Goal: Task Accomplishment & Management: Complete application form

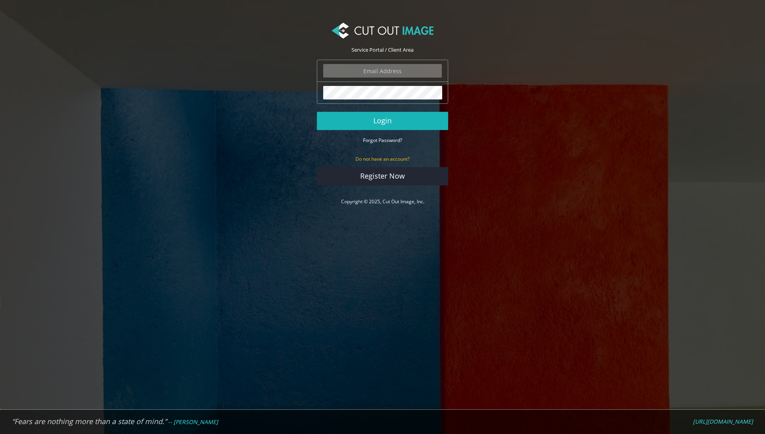
type input "graphics@champrosports.com"
click at [382, 124] on button "Login" at bounding box center [382, 121] width 131 height 18
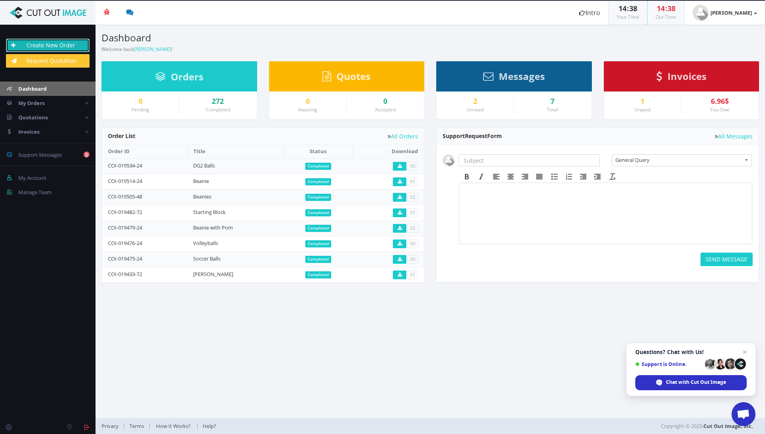
click at [45, 47] on link "Create New Order" at bounding box center [48, 46] width 84 height 14
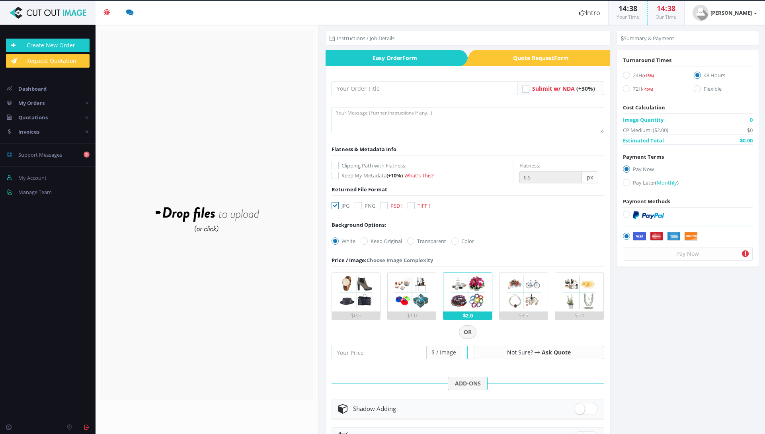
radio input "true"
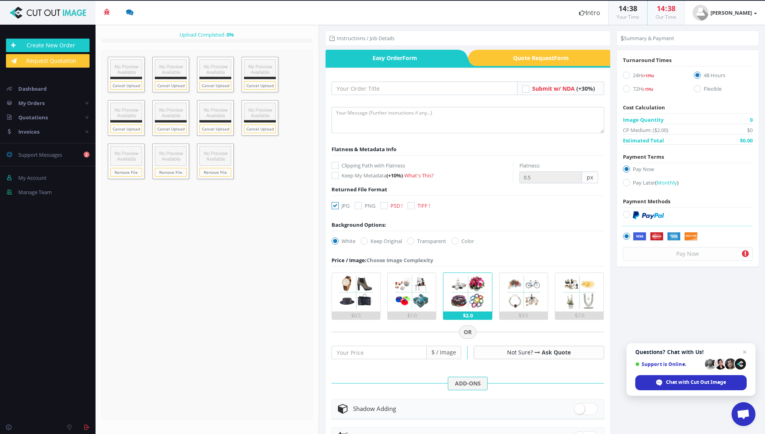
click at [384, 207] on icon at bounding box center [384, 205] width 7 height 7
click at [384, 207] on input "PSD !" at bounding box center [385, 205] width 5 height 5
checkbox input "true"
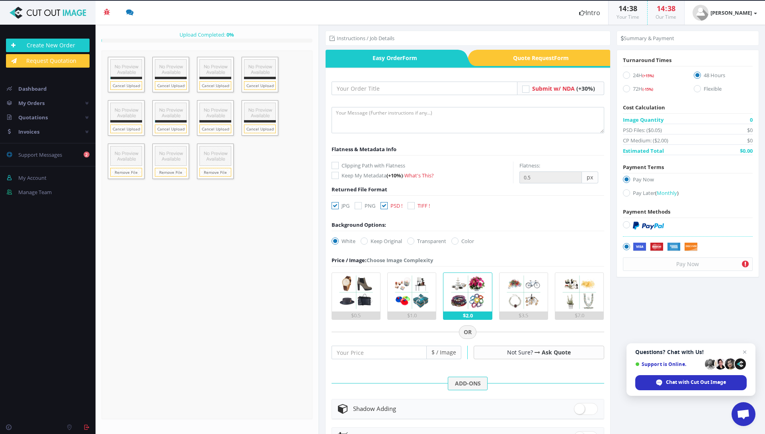
click at [335, 203] on icon at bounding box center [335, 205] width 7 height 7
click at [335, 203] on input "JPG" at bounding box center [336, 205] width 5 height 5
checkbox input "false"
click at [361, 294] on img at bounding box center [356, 292] width 39 height 39
click at [0, 0] on input "$0.5" at bounding box center [0, 0] width 0 height 0
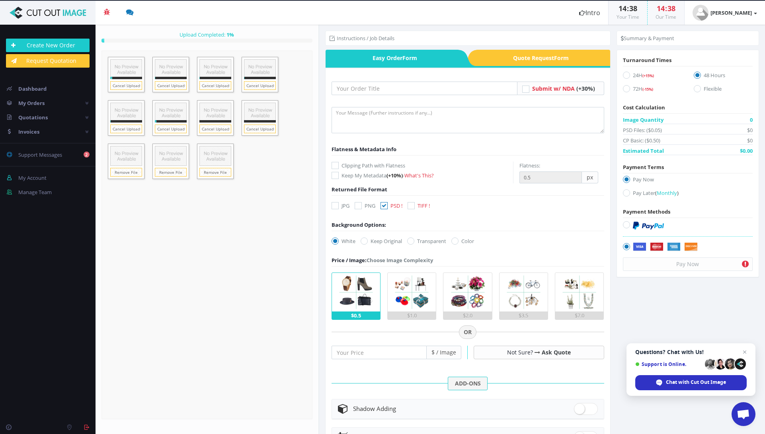
click at [623, 194] on icon at bounding box center [626, 193] width 7 height 7
click at [625, 194] on input "Pay Later ( Monthly )" at bounding box center [627, 193] width 5 height 5
radio input "true"
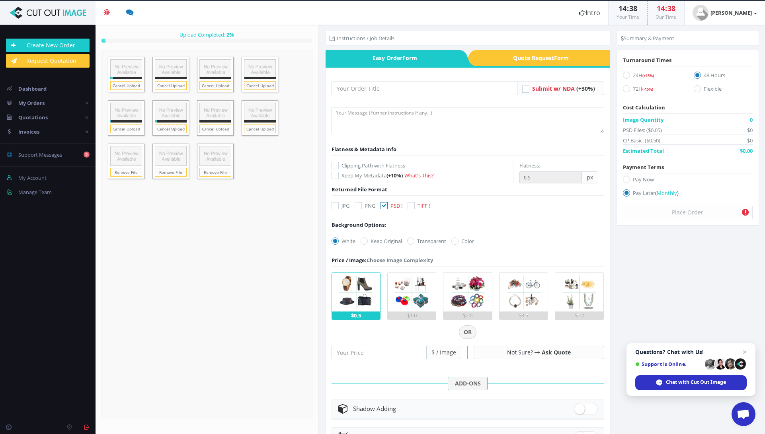
click at [623, 76] on icon at bounding box center [626, 75] width 7 height 7
click at [625, 76] on input "24H (+15%)" at bounding box center [627, 75] width 5 height 5
radio input "true"
click at [413, 90] on input "text" at bounding box center [425, 89] width 186 height 14
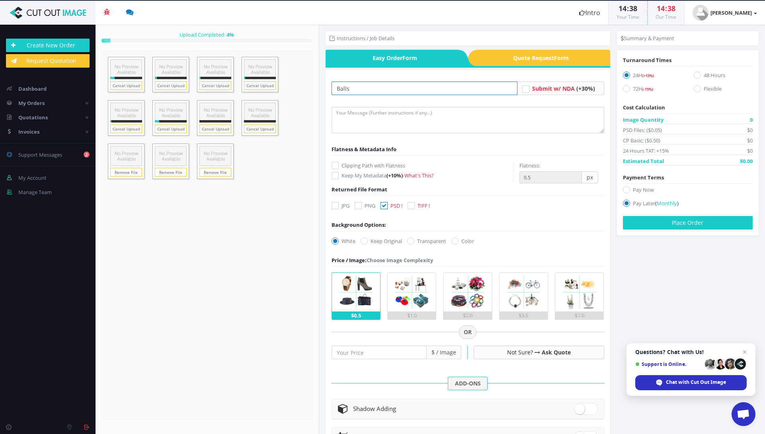
type input "Balls"
click at [404, 110] on textarea at bounding box center [468, 120] width 273 height 26
type textarea "please provide dropbox linkk"
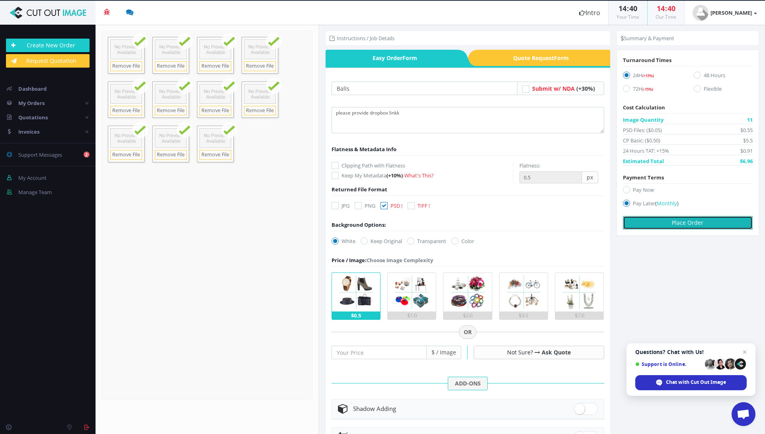
click at [691, 219] on button "Place Order" at bounding box center [688, 223] width 130 height 14
